Goal: Task Accomplishment & Management: Manage account settings

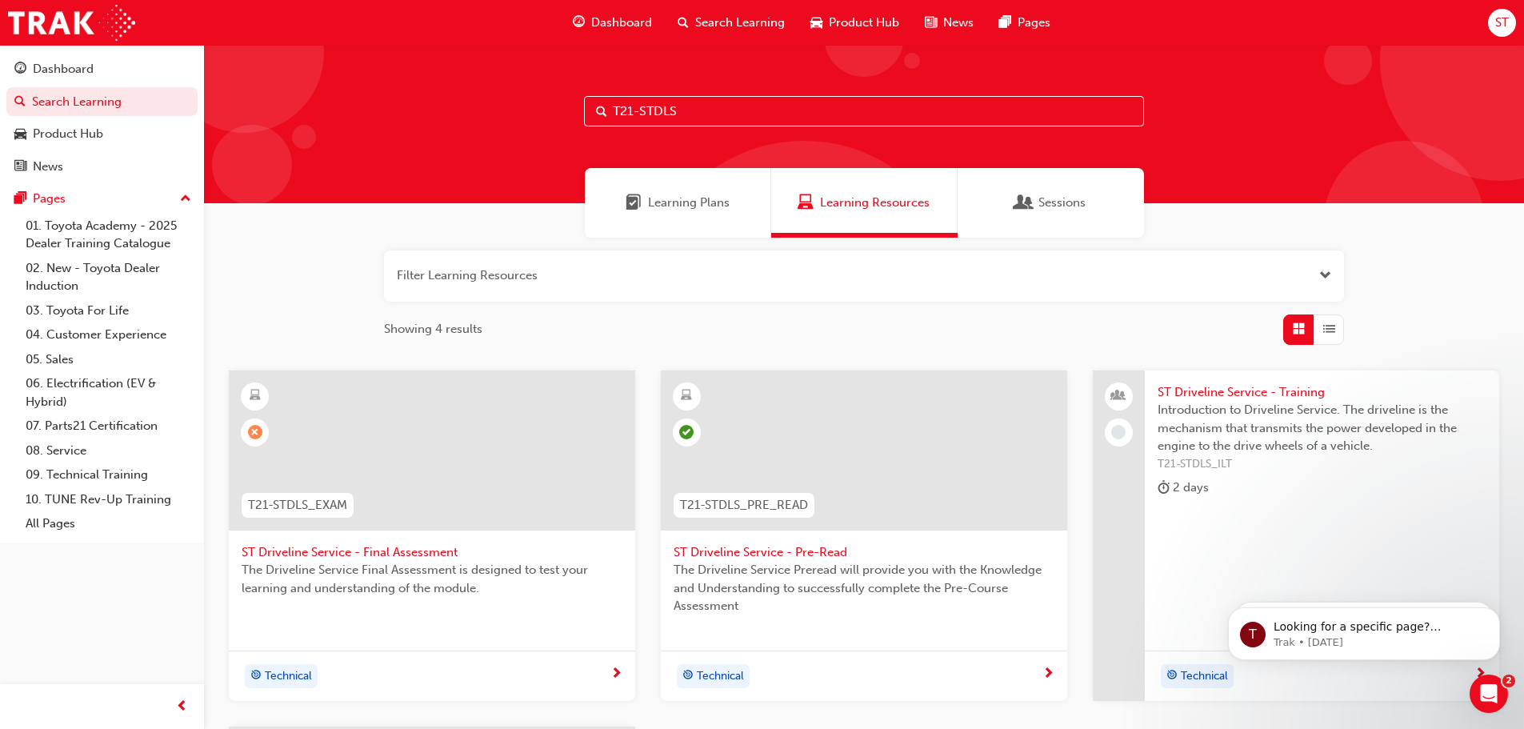
click at [1508, 21] on span "ST" at bounding box center [1503, 23] width 14 height 18
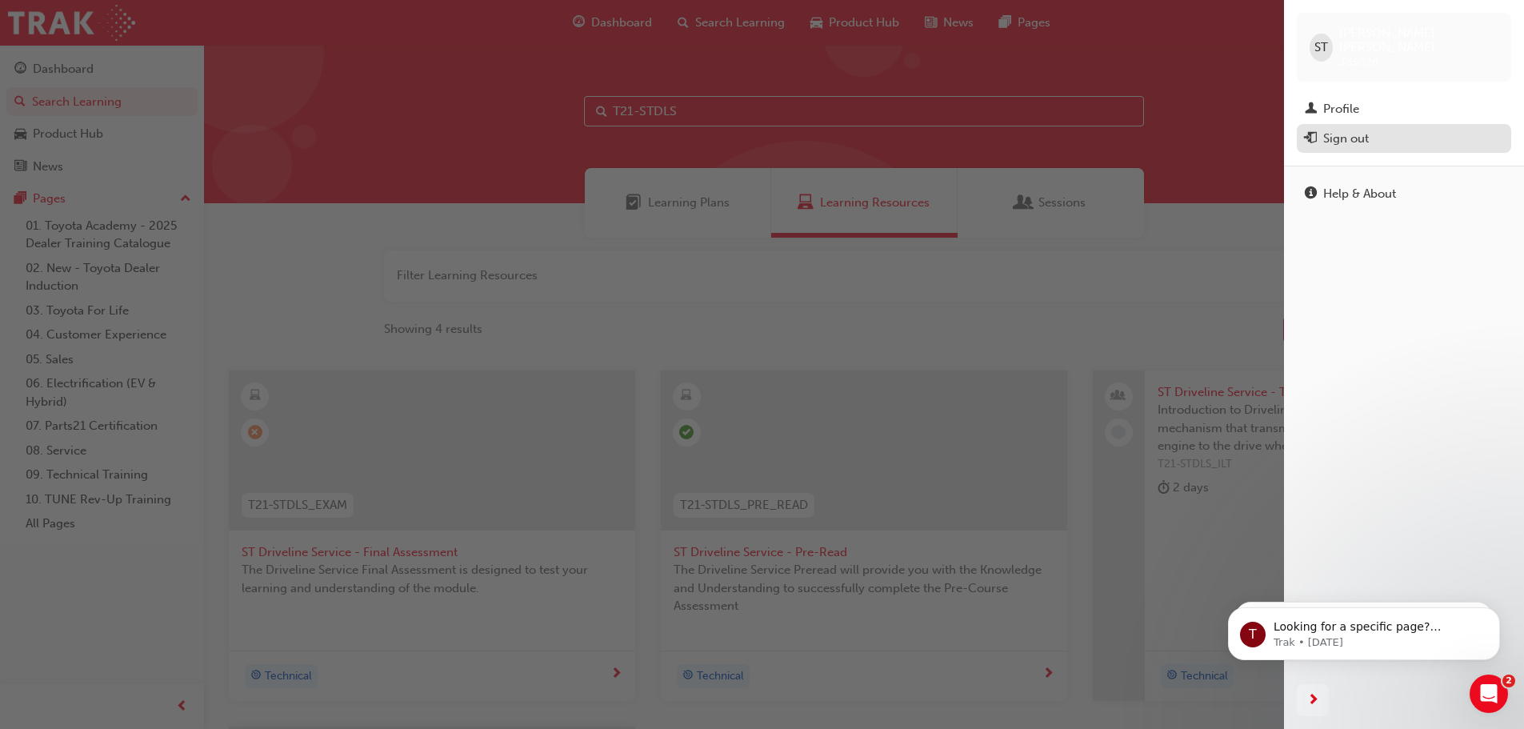
click at [1356, 130] on div "Sign out" at bounding box center [1346, 139] width 46 height 18
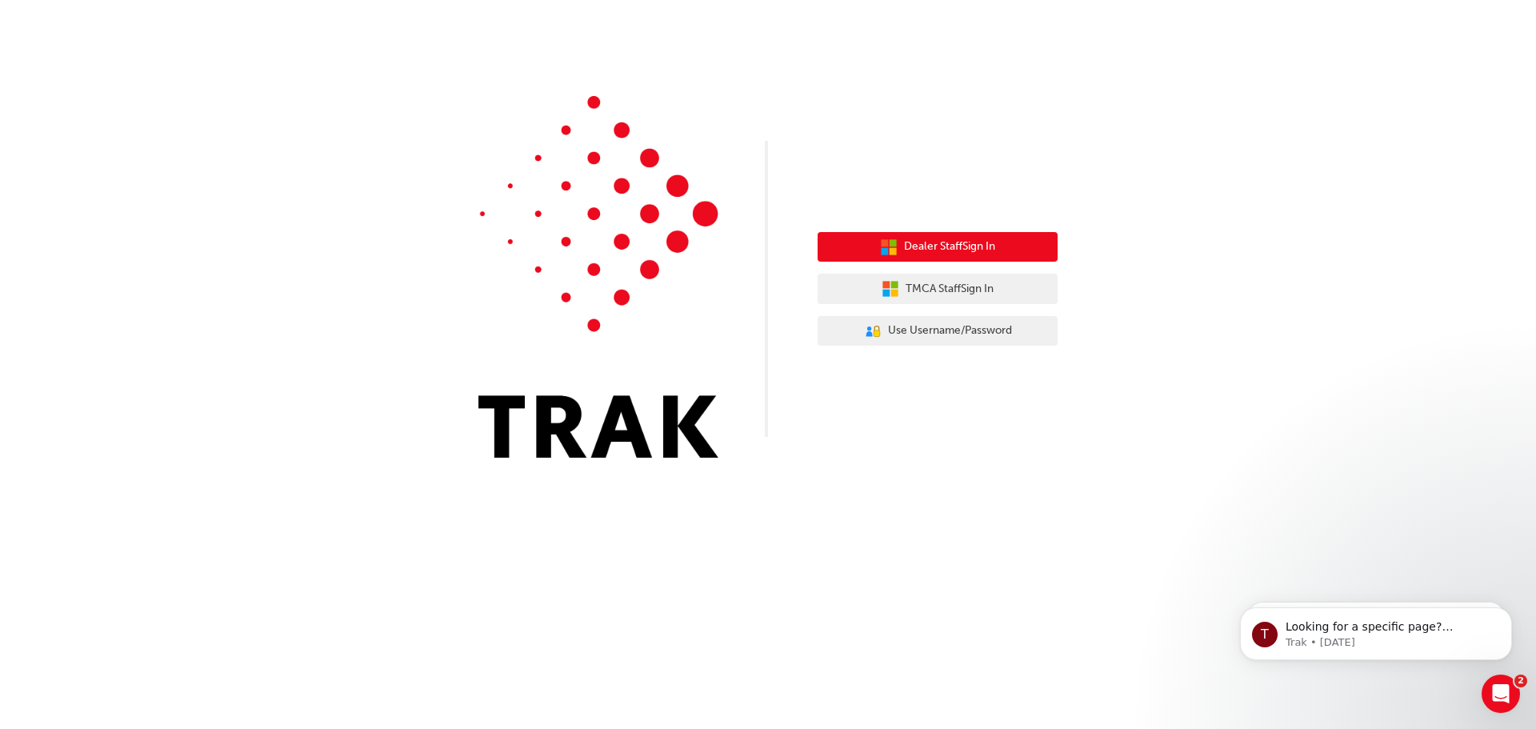
click at [966, 243] on span "Dealer Staff Sign In" at bounding box center [949, 247] width 91 height 18
